Goal: Information Seeking & Learning: Learn about a topic

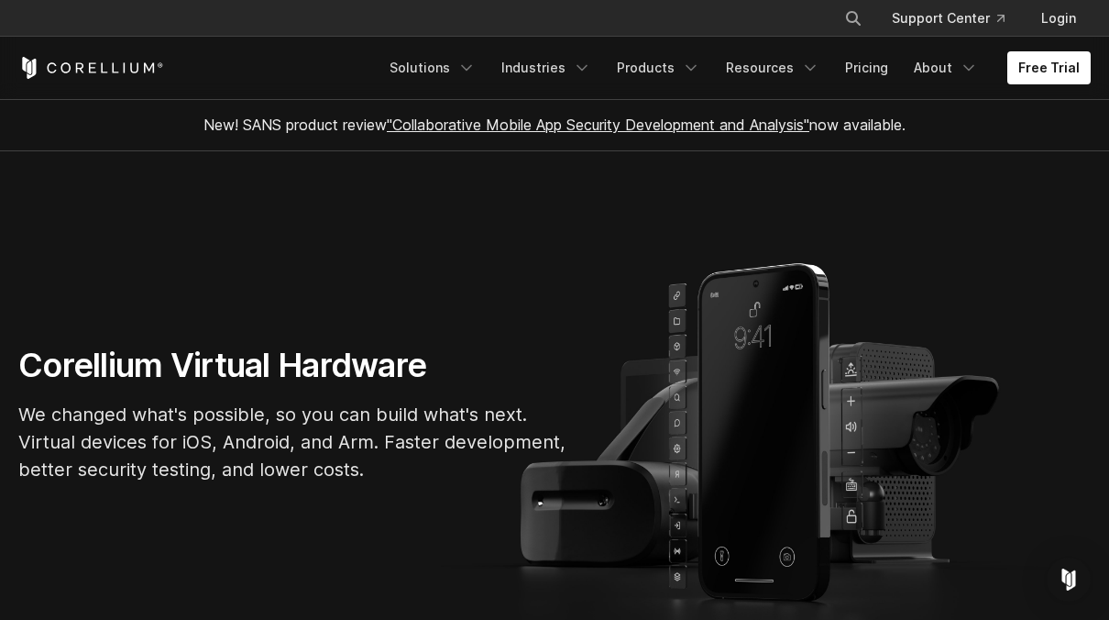
click at [875, 70] on link "Pricing" at bounding box center [866, 67] width 65 height 33
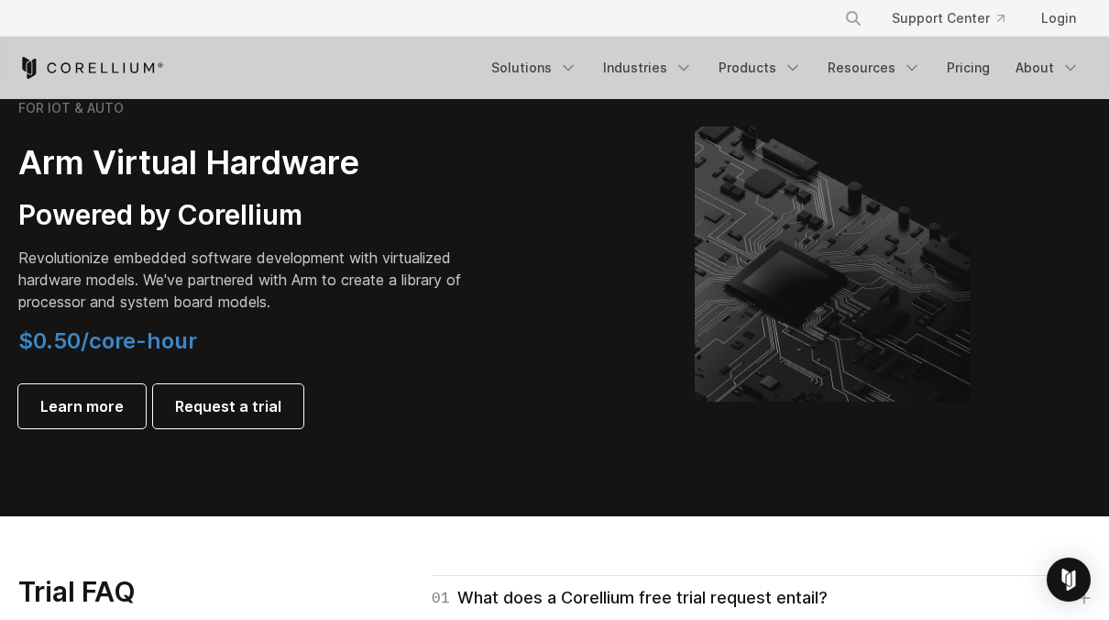
scroll to position [2184, 0]
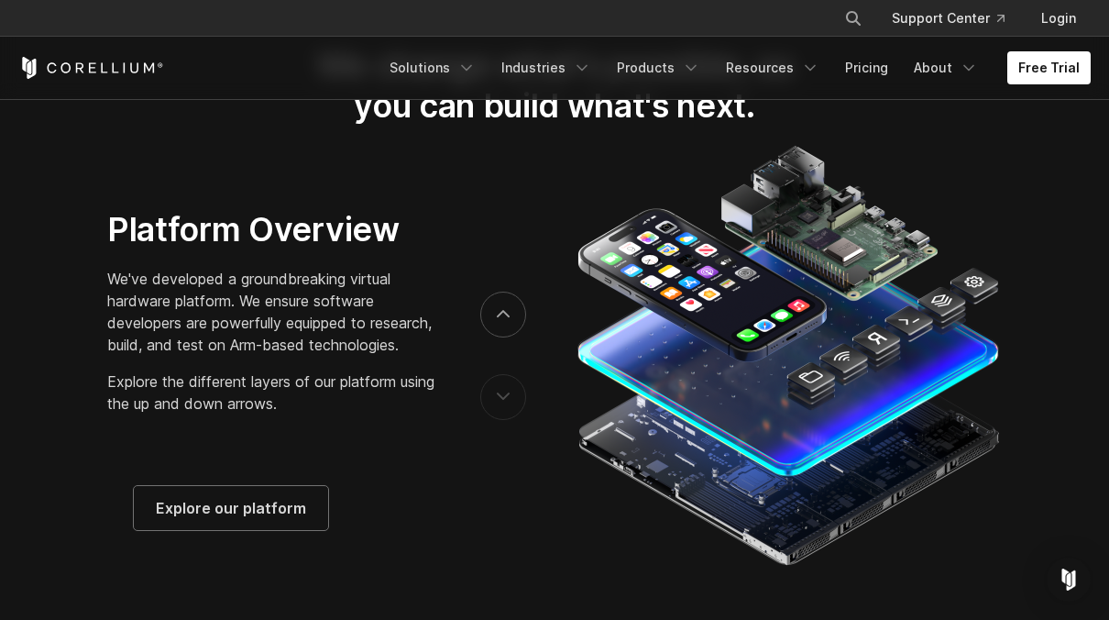
scroll to position [2821, 0]
